Goal: Information Seeking & Learning: Learn about a topic

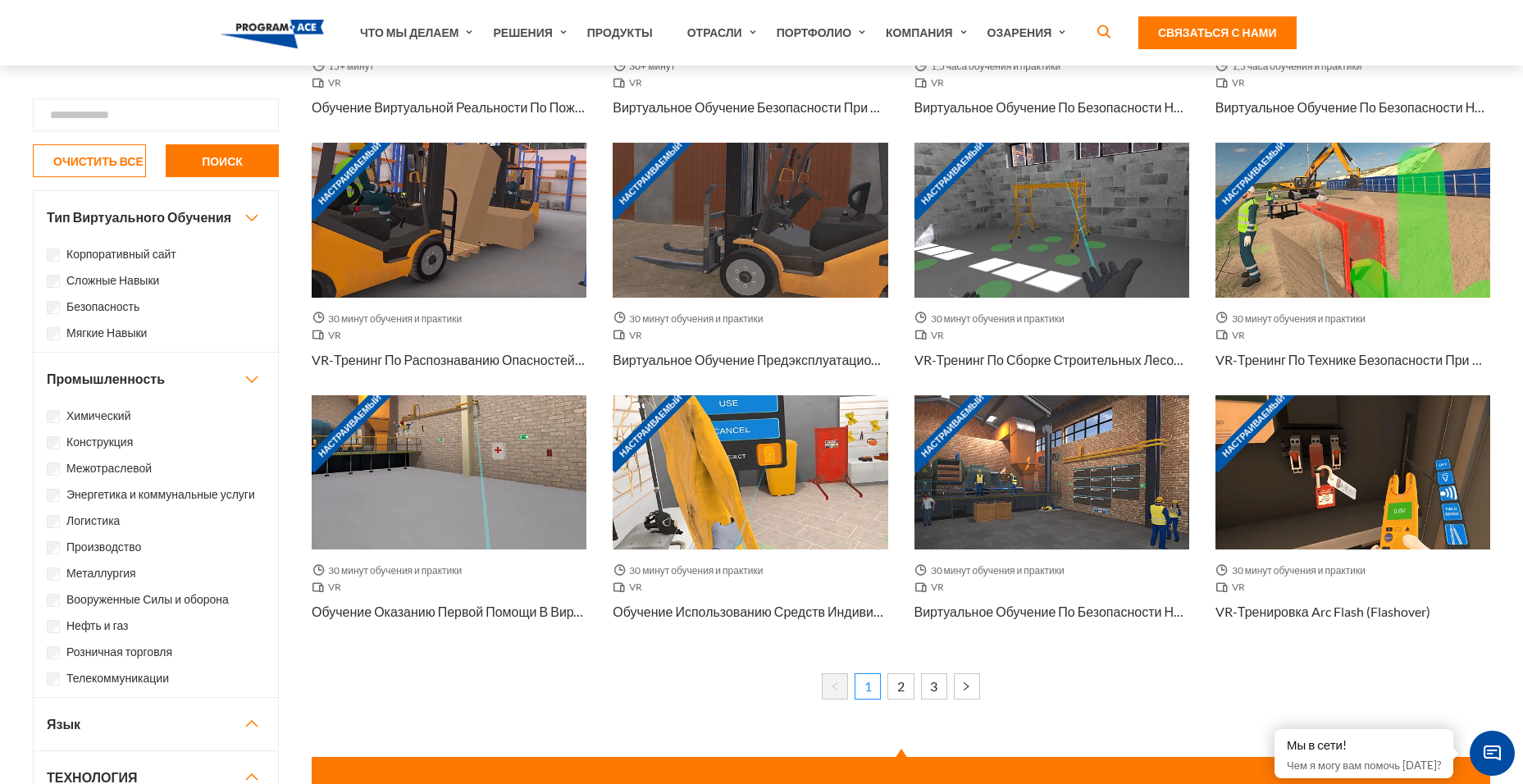
scroll to position [902, 0]
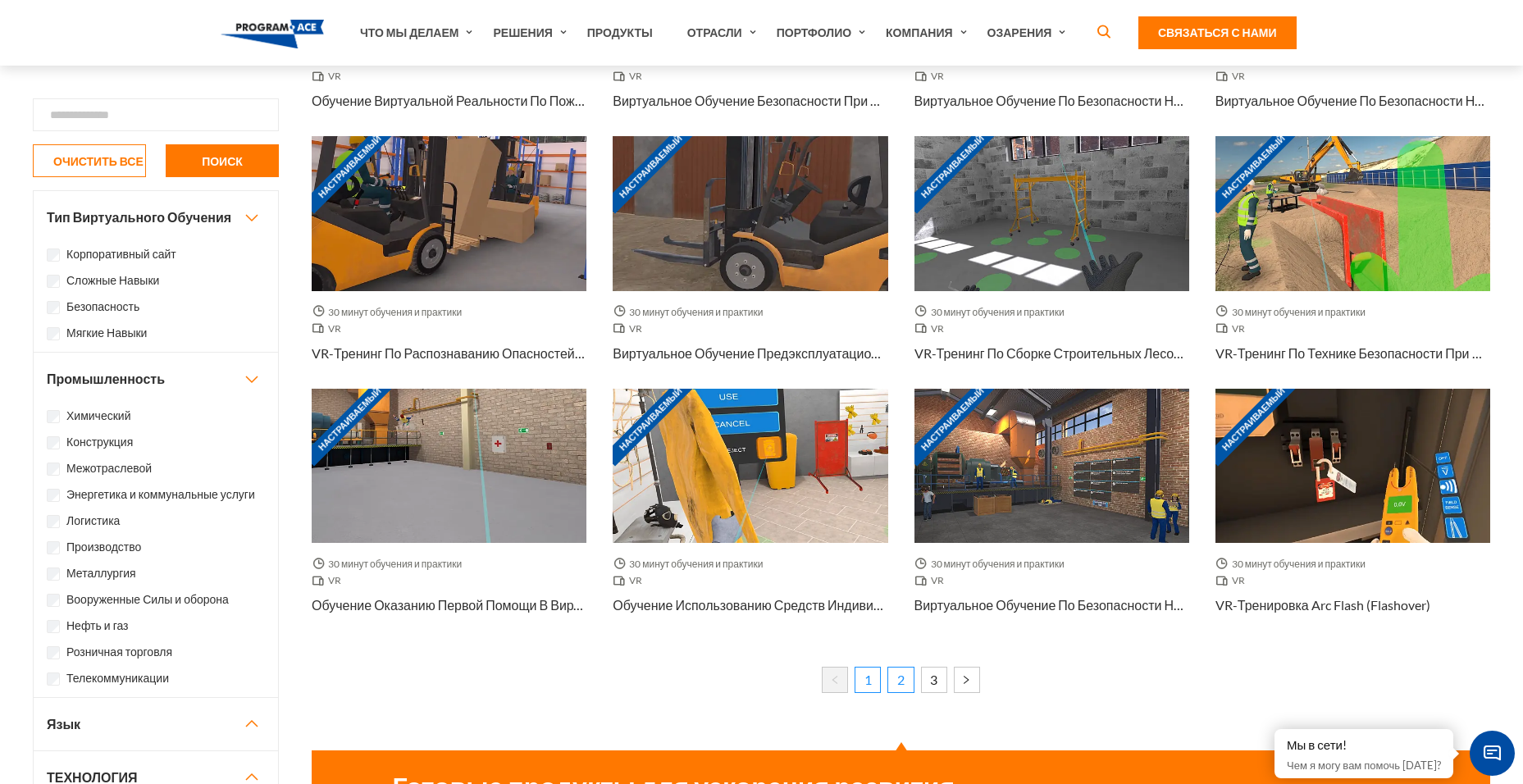
click at [904, 677] on link "2" at bounding box center [900, 679] width 27 height 27
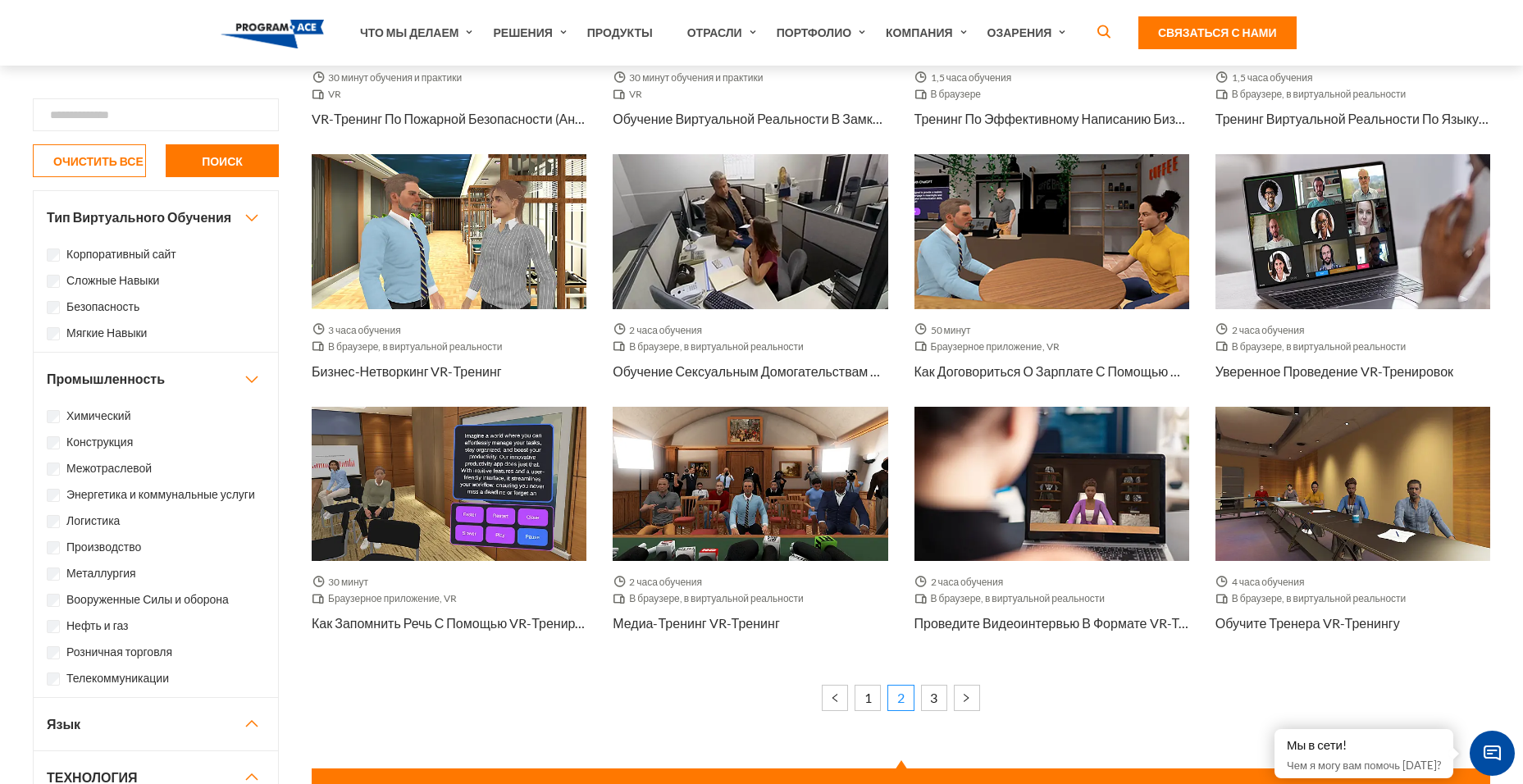
scroll to position [902, 0]
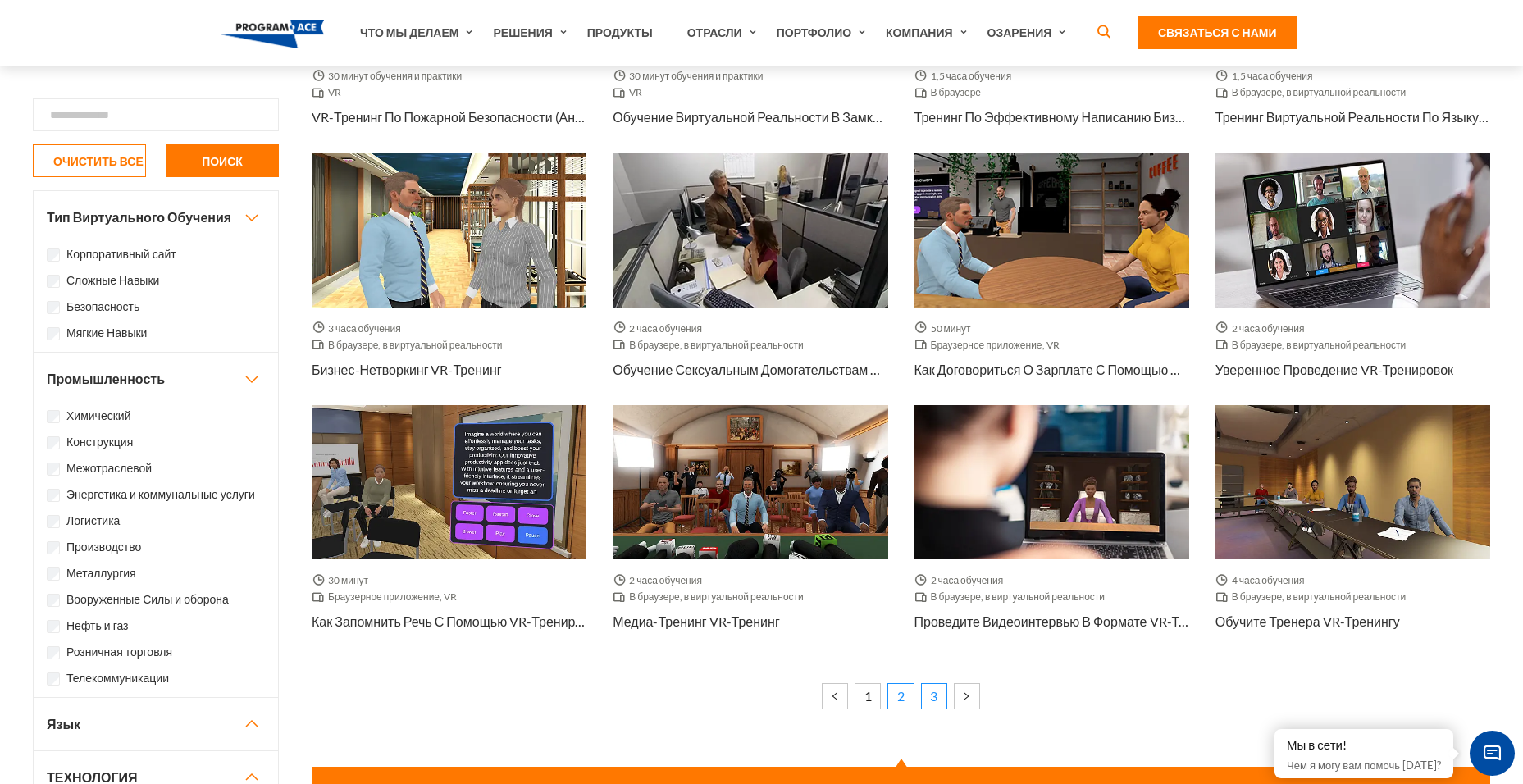
click at [941, 695] on link "3" at bounding box center [934, 696] width 27 height 27
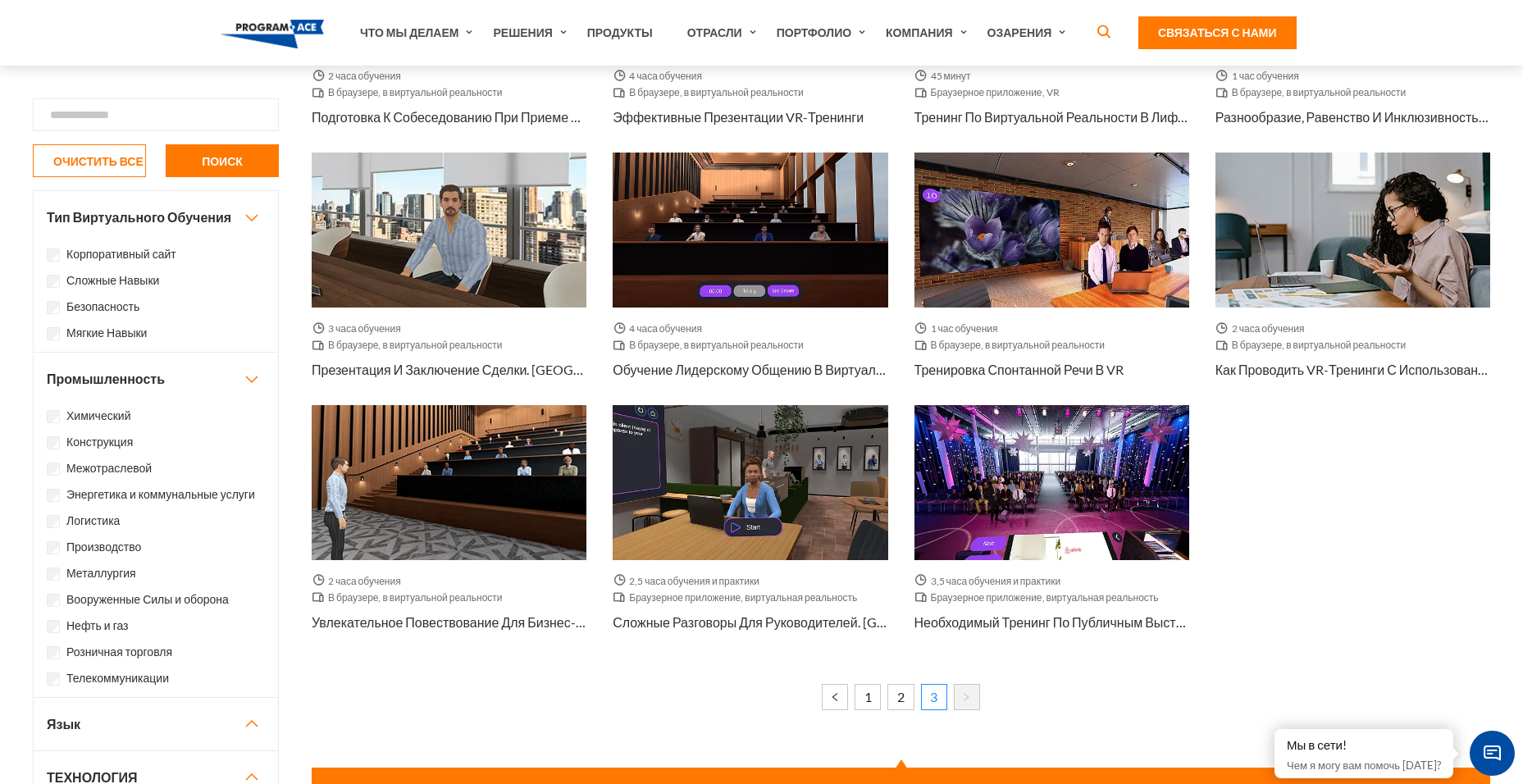
scroll to position [656, 0]
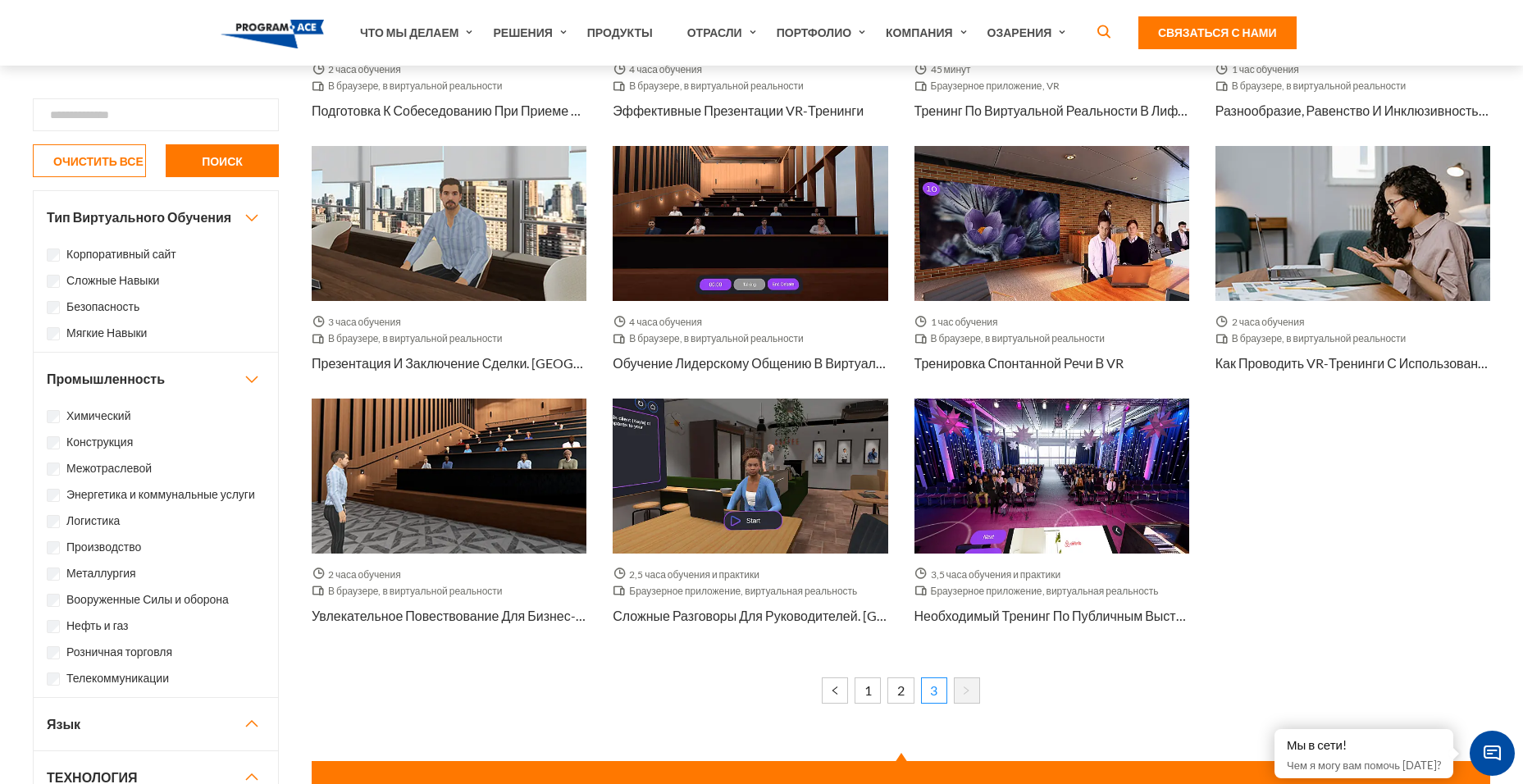
click at [840, 671] on nav "1 2 3" at bounding box center [901, 686] width 1179 height 70
click at [872, 694] on link "1" at bounding box center [868, 690] width 27 height 27
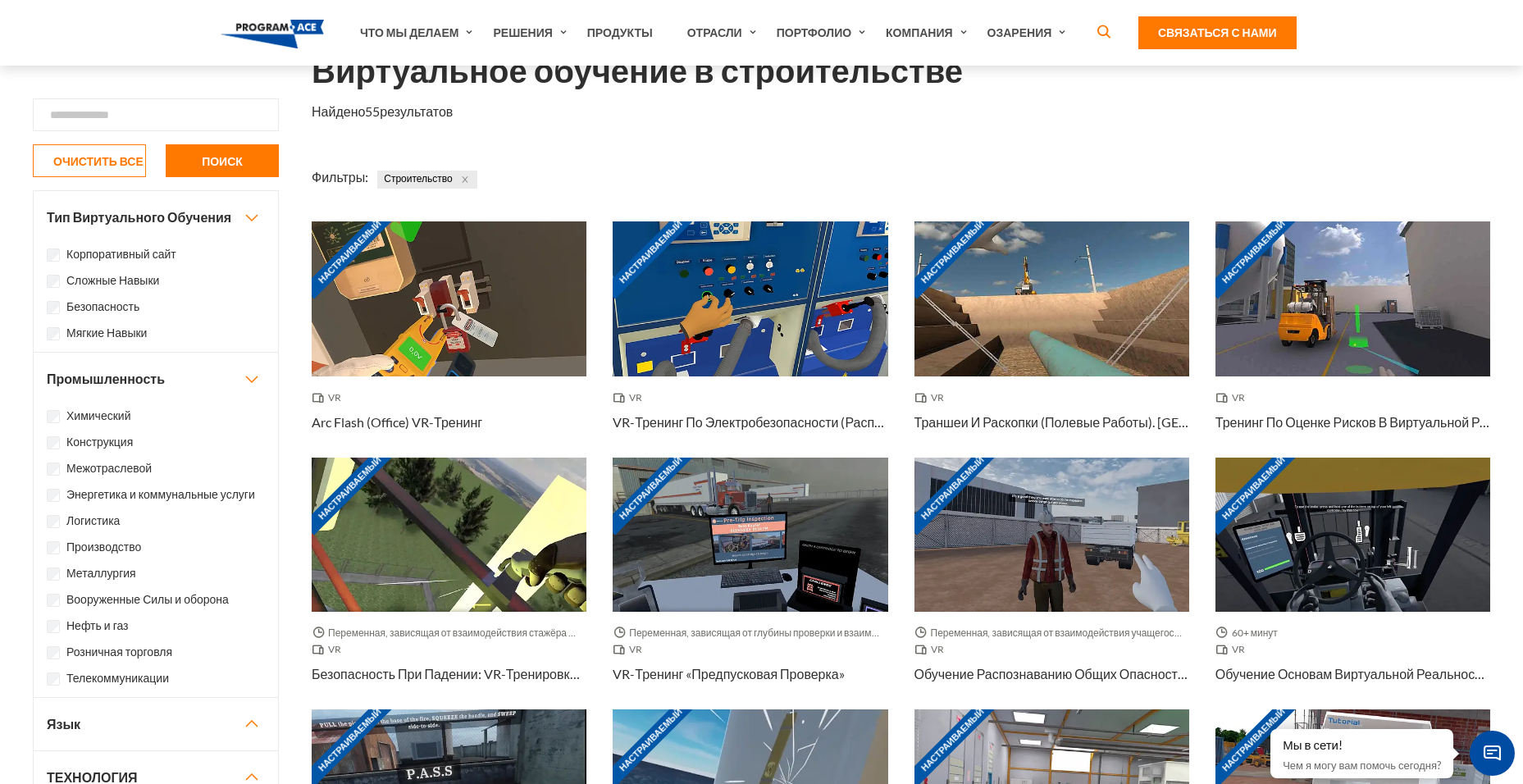
scroll to position [82, 0]
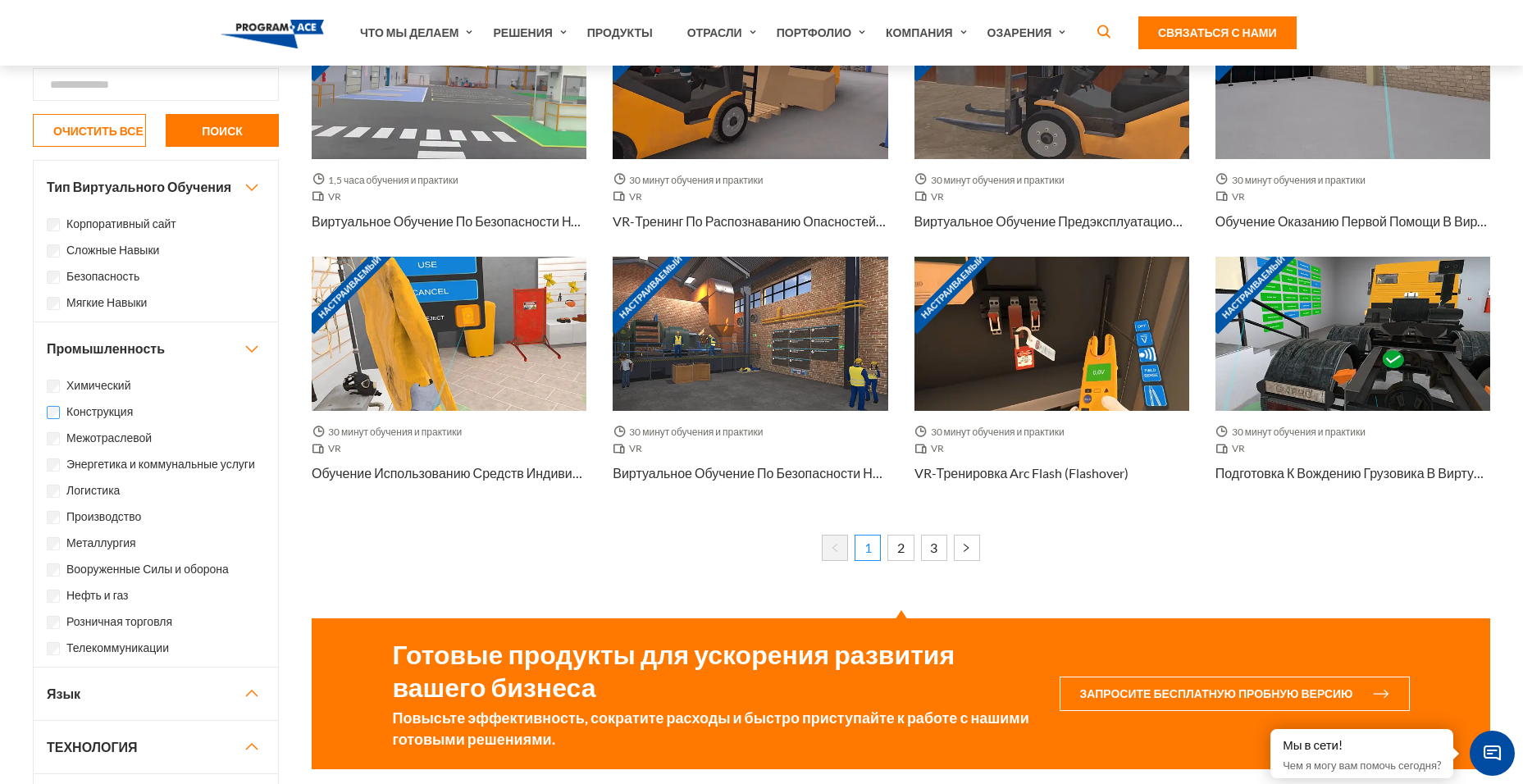
scroll to position [984, 0]
